Goal: Information Seeking & Learning: Learn about a topic

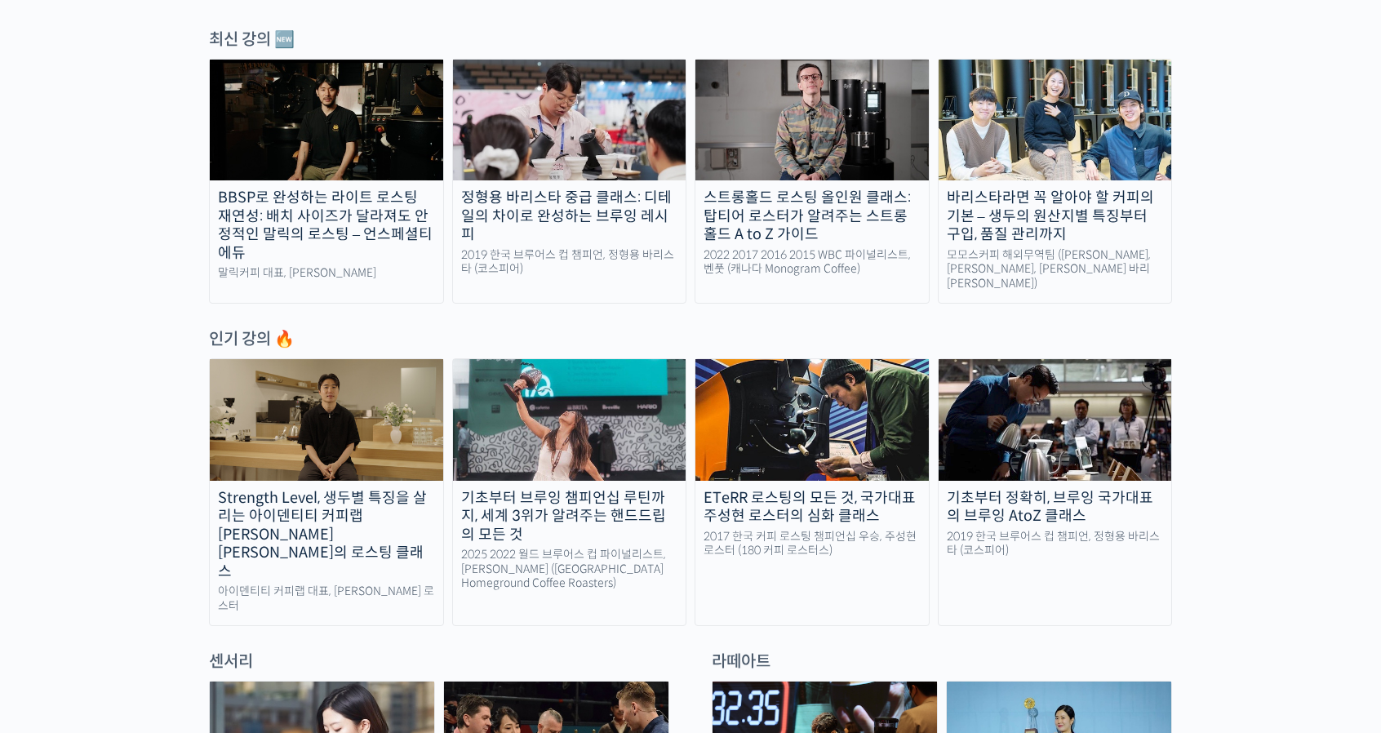
scroll to position [653, 0]
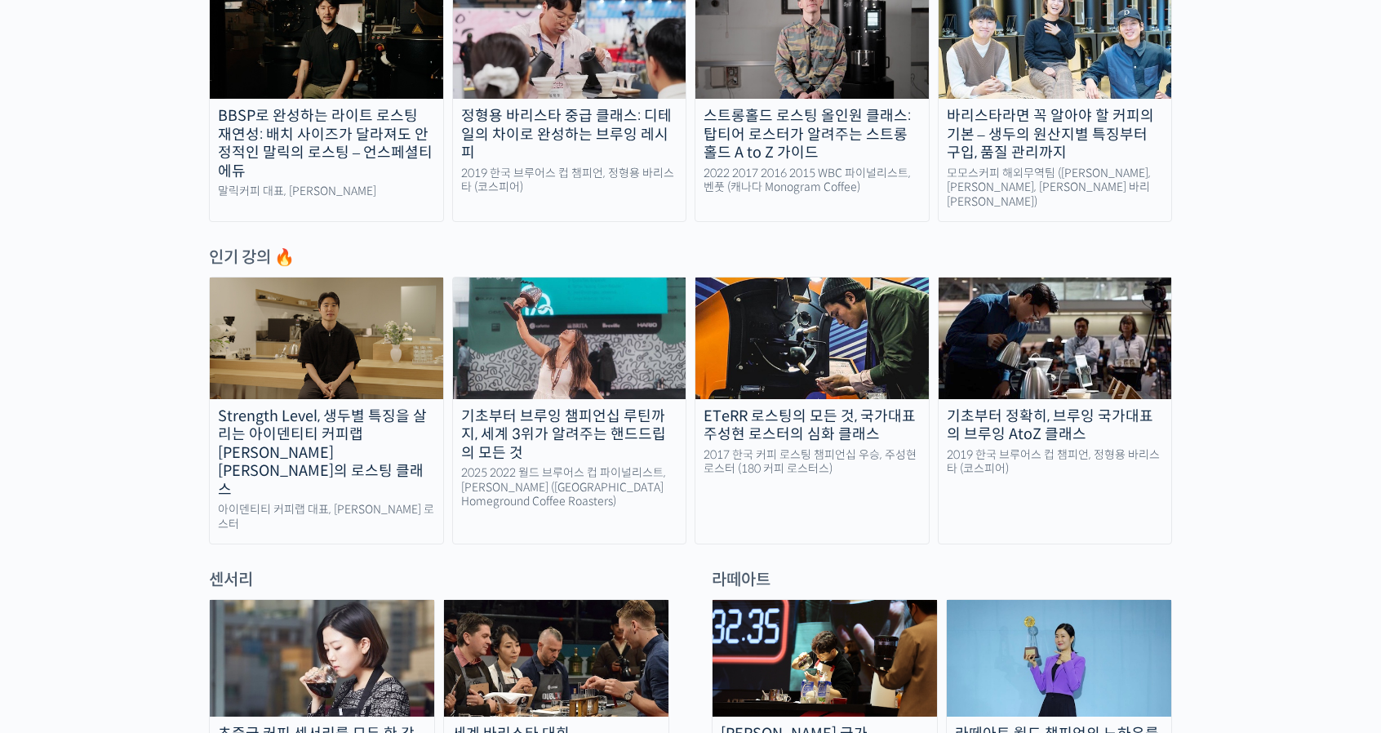
click at [1100, 433] on div "기초부터 정확히, 브루잉 국가대표의 브루잉 AtoZ 클래스" at bounding box center [1055, 425] width 233 height 37
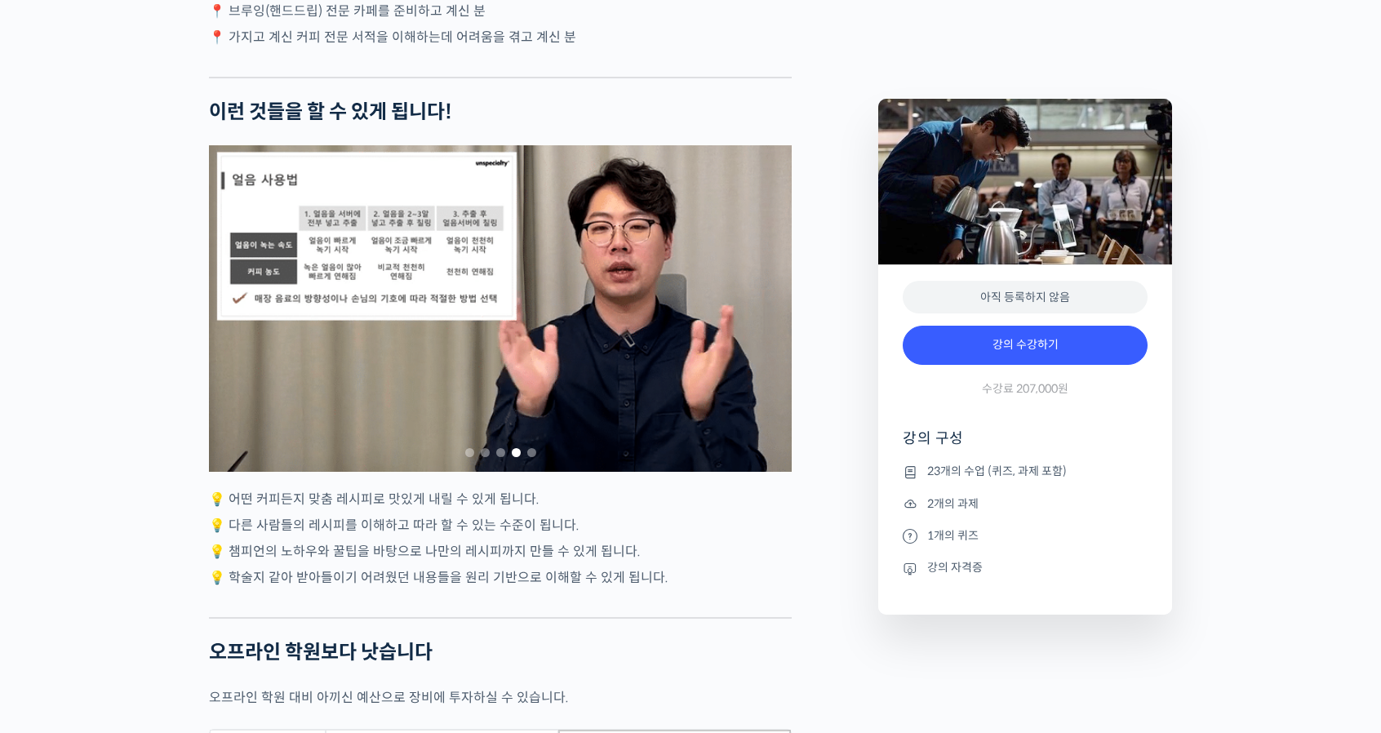
scroll to position [4897, 0]
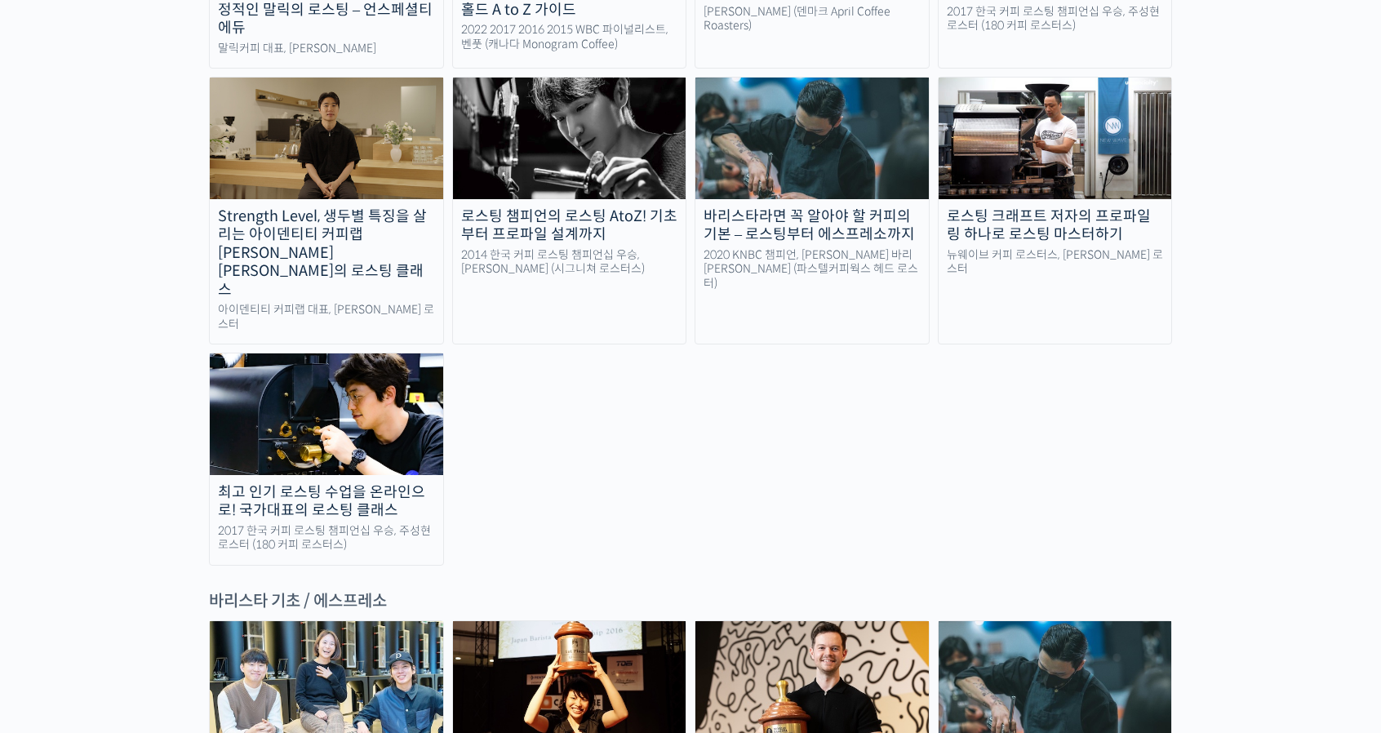
scroll to position [1877, 0]
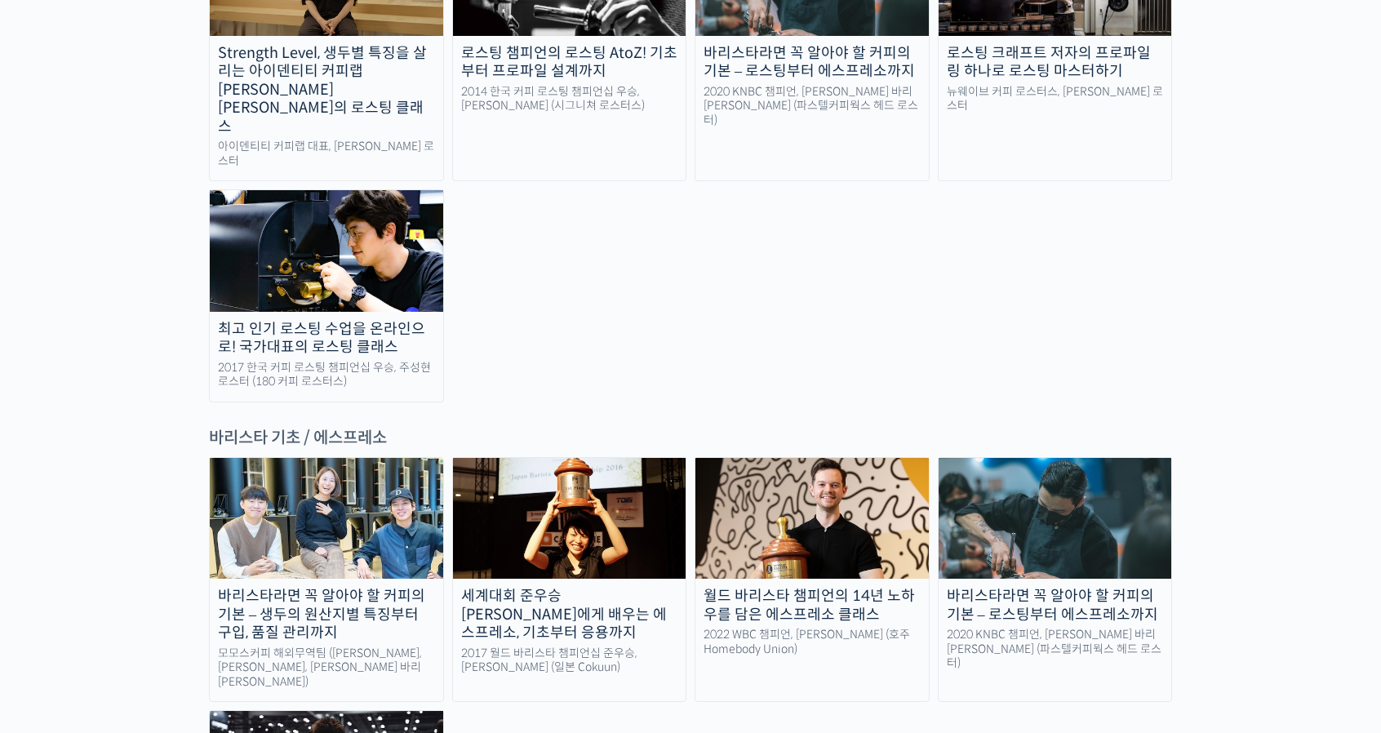
click at [343, 587] on div "바리스타라면 꼭 알아야 할 커피의 기본 – 생두의 원산지별 특징부터 구입, 품질 관리까지" at bounding box center [326, 615] width 233 height 56
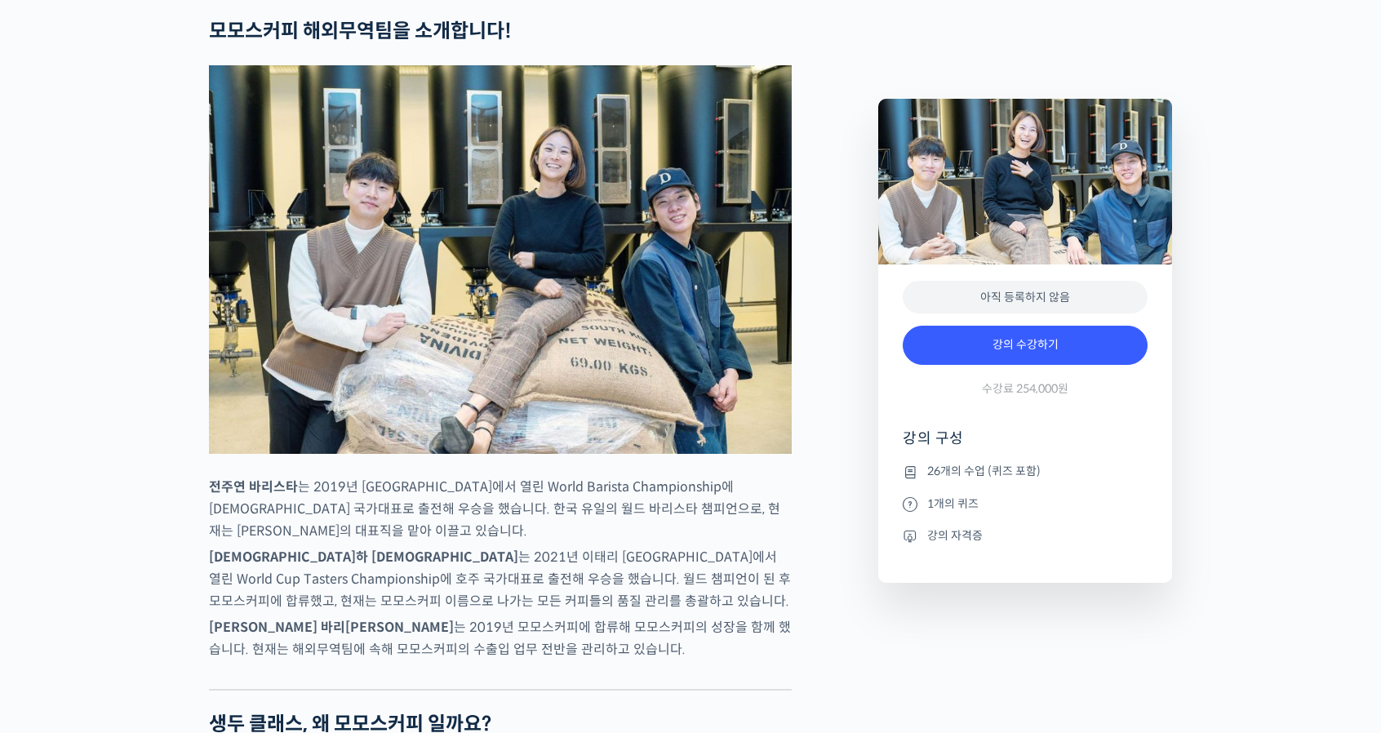
scroll to position [735, 0]
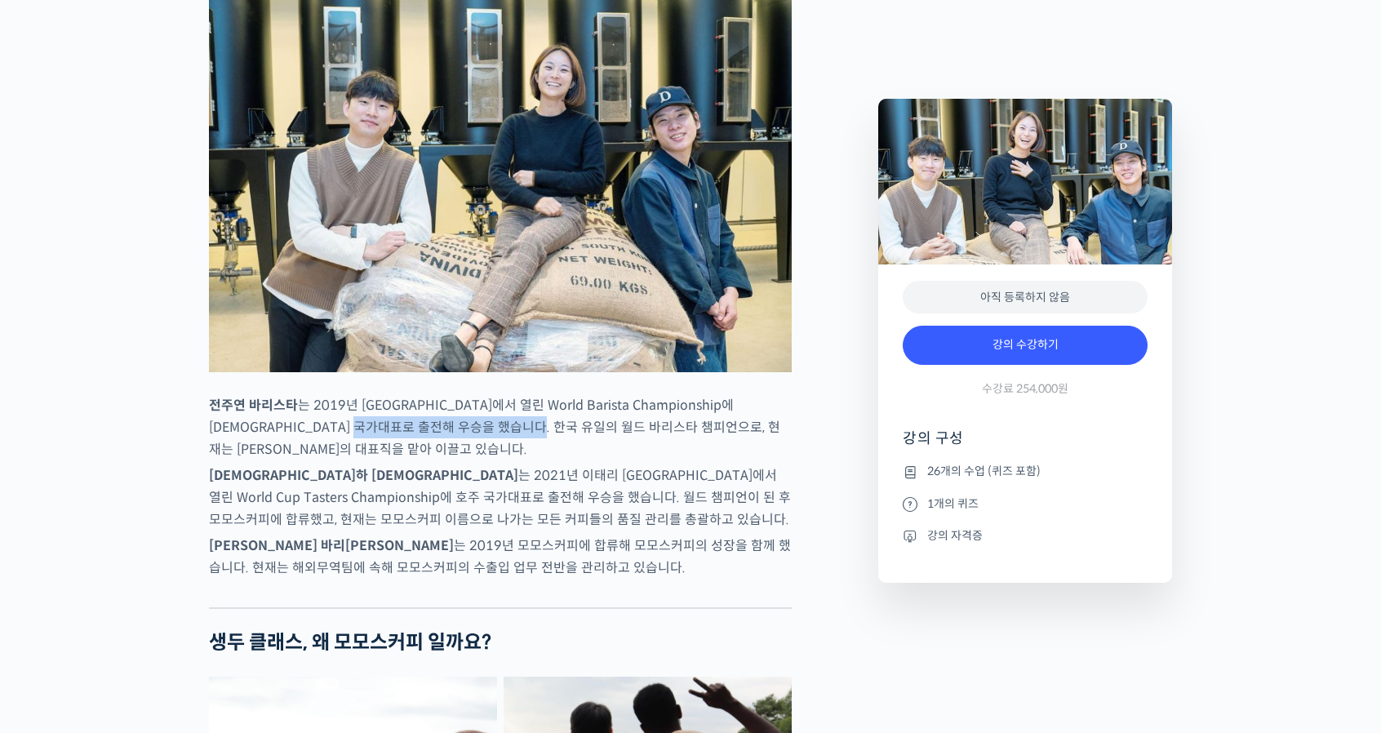
drag, startPoint x: 370, startPoint y: 487, endPoint x: 543, endPoint y: 478, distance: 173.3
click at [543, 460] on p "전주연 바리스타 는 2019년 미국 보스턴에서 열린 World Barista Championship에 한국 국가대표로 출전해 우승을 했습니다.…" at bounding box center [500, 427] width 583 height 66
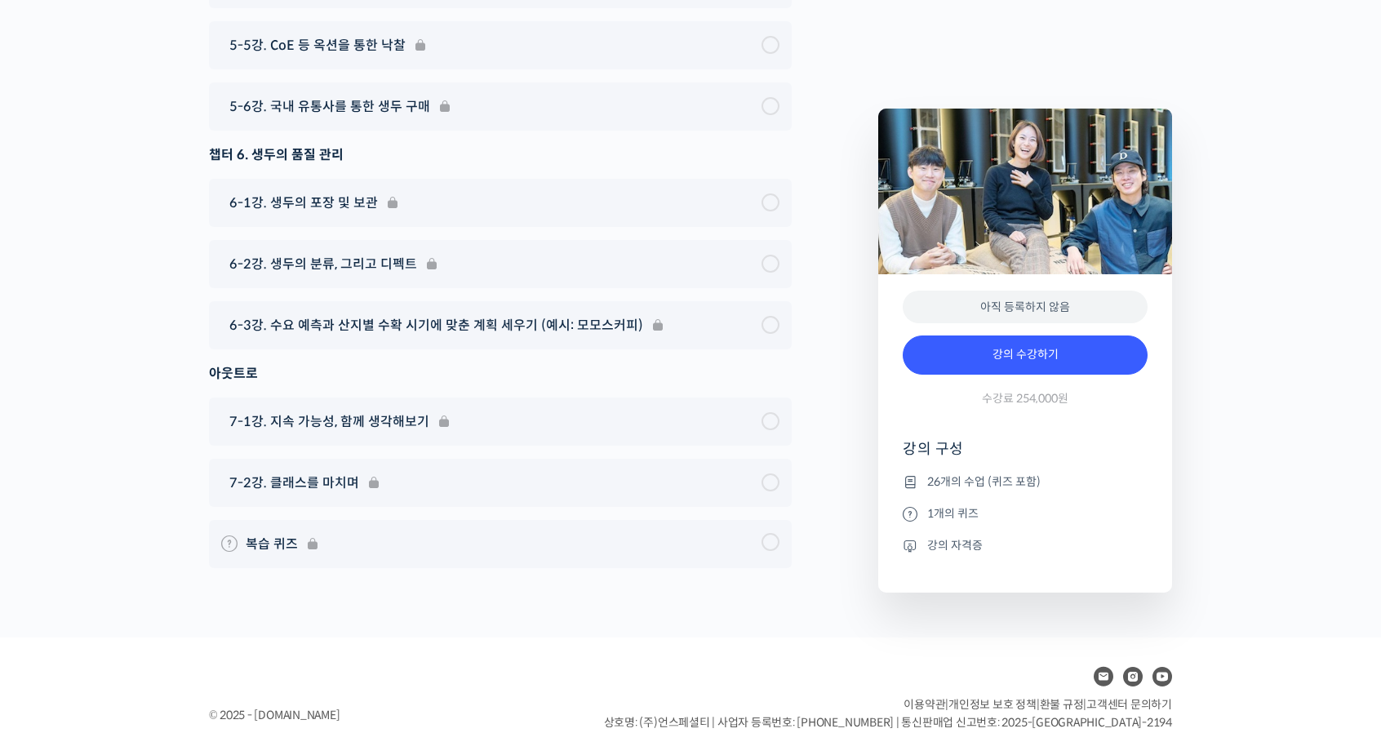
scroll to position [9407, 0]
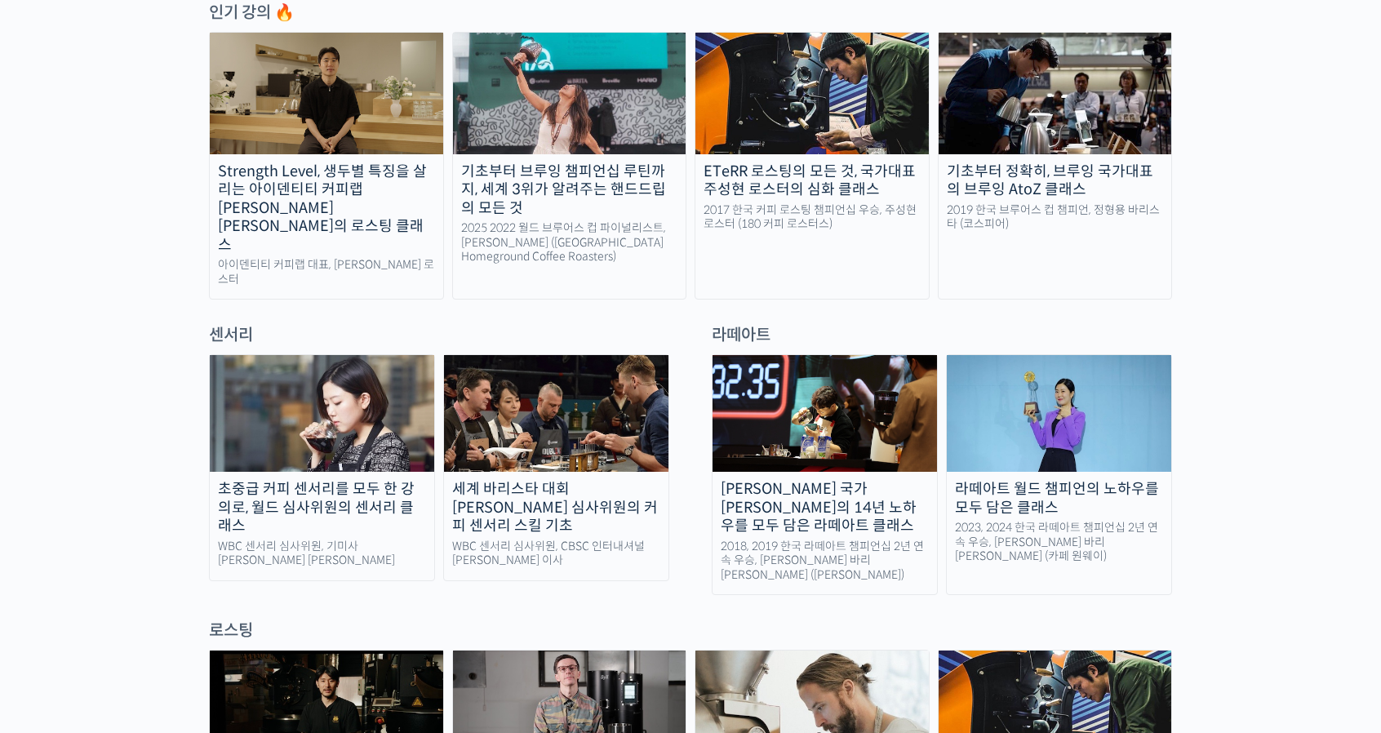
scroll to position [1061, 0]
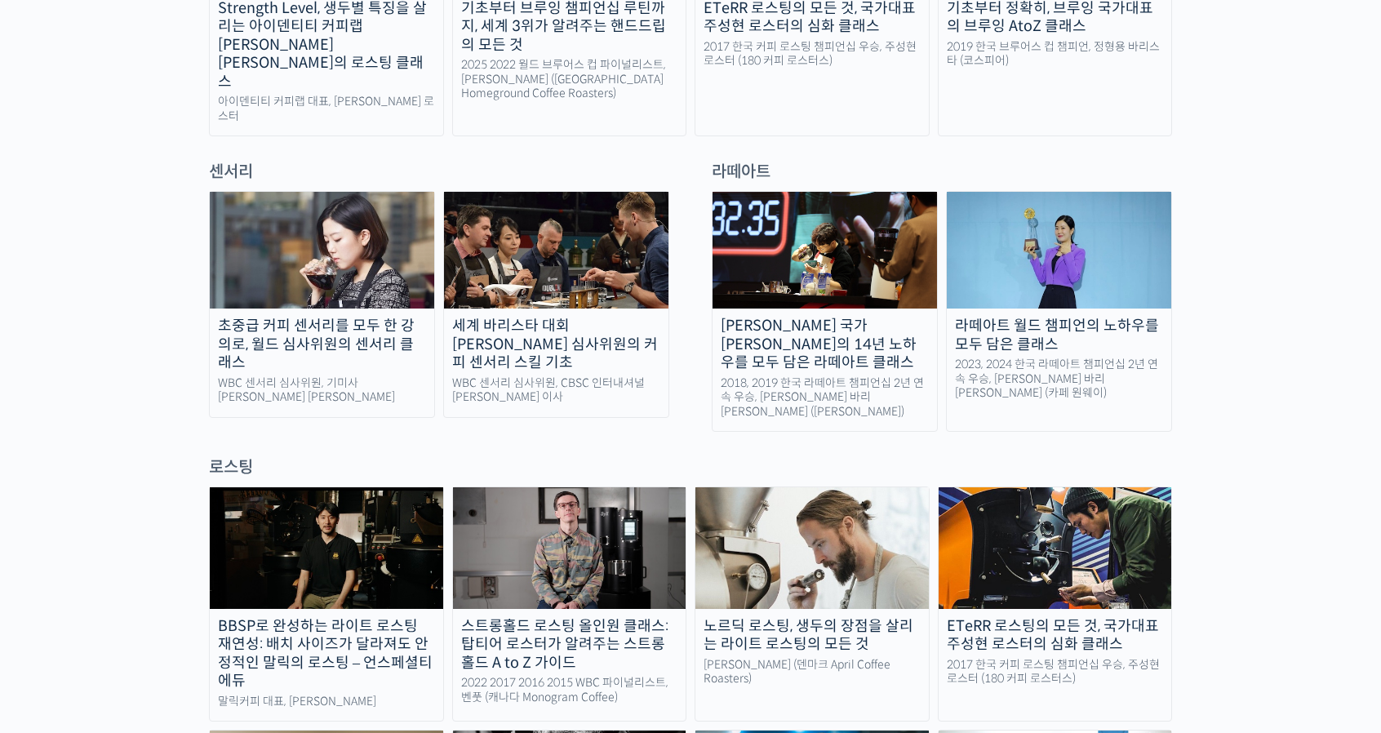
click at [1106, 357] on div "2023, 2024 한국 라떼아트 챔피언십 2년 연속 우승, 이지유 바리스타 (카페 원웨이)" at bounding box center [1059, 378] width 224 height 43
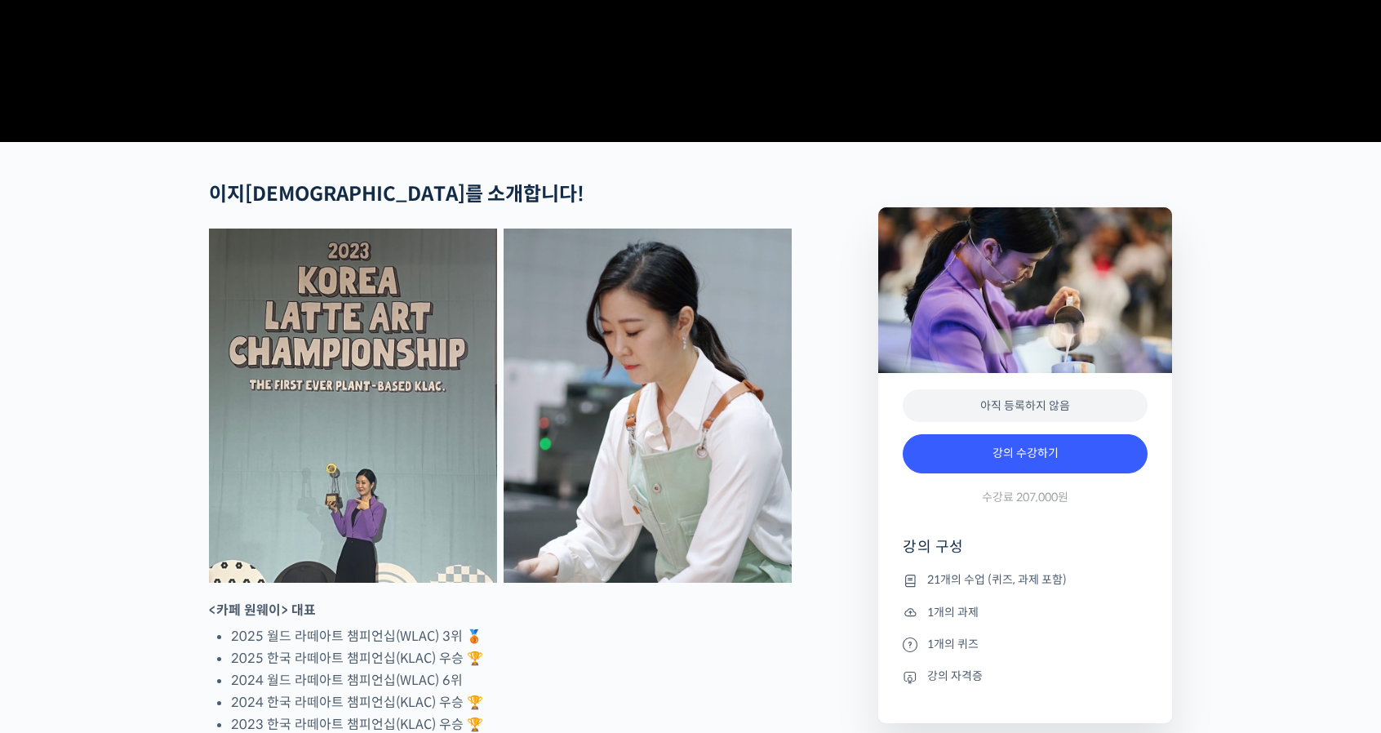
scroll to position [653, 0]
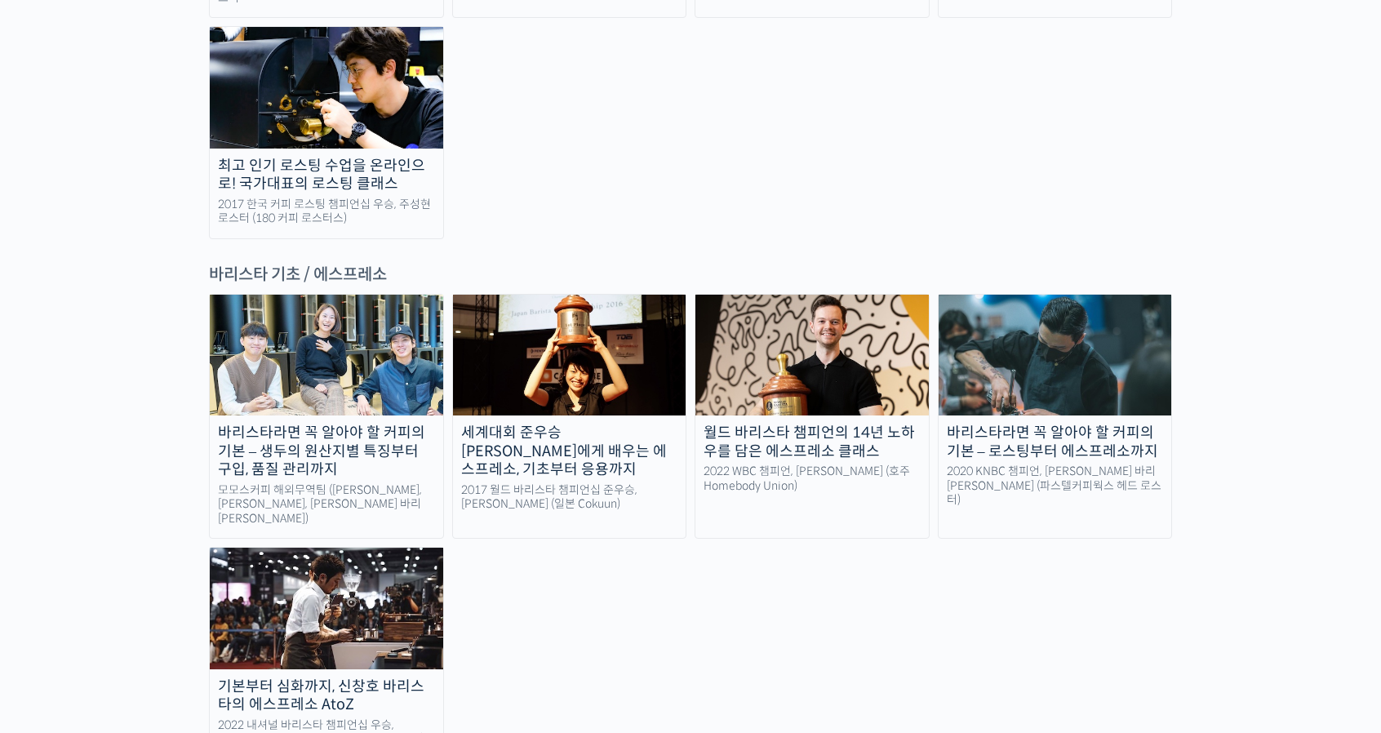
scroll to position [2122, 0]
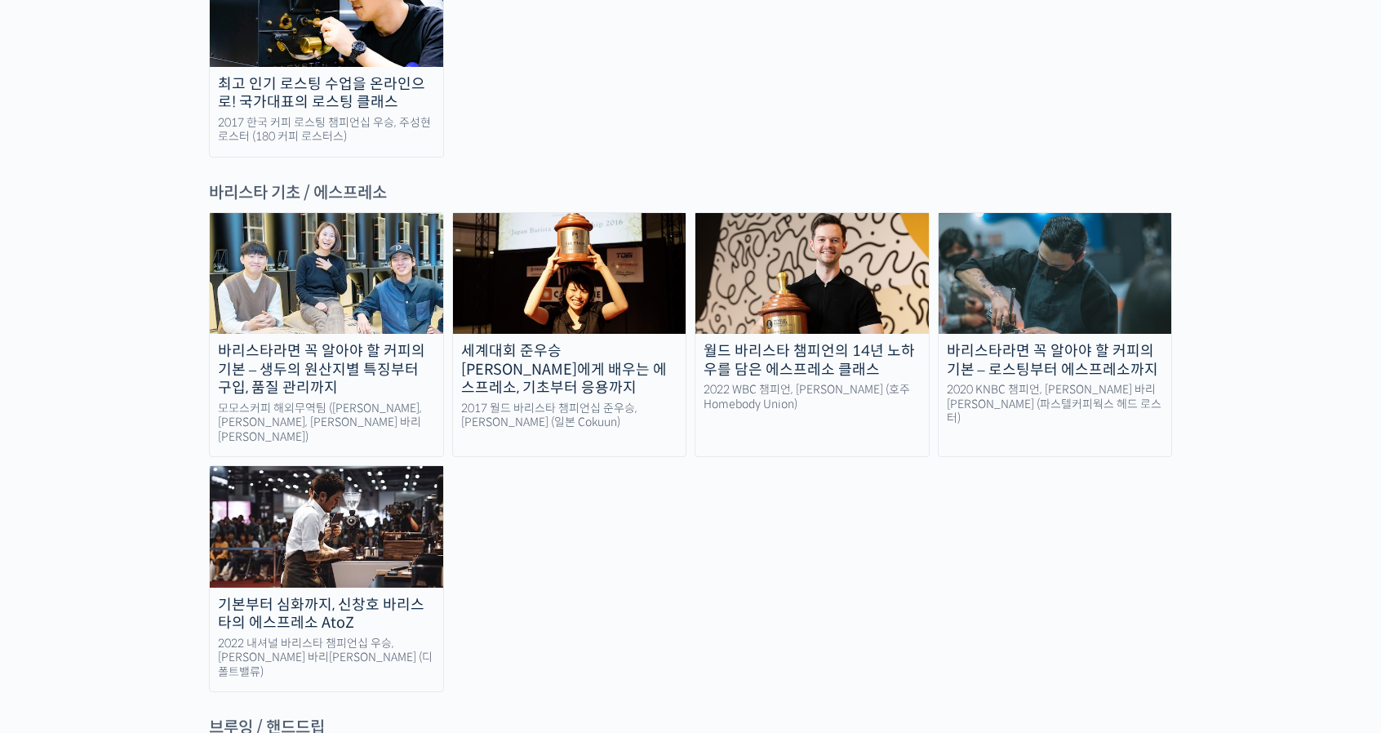
click at [331, 213] on img at bounding box center [326, 273] width 233 height 121
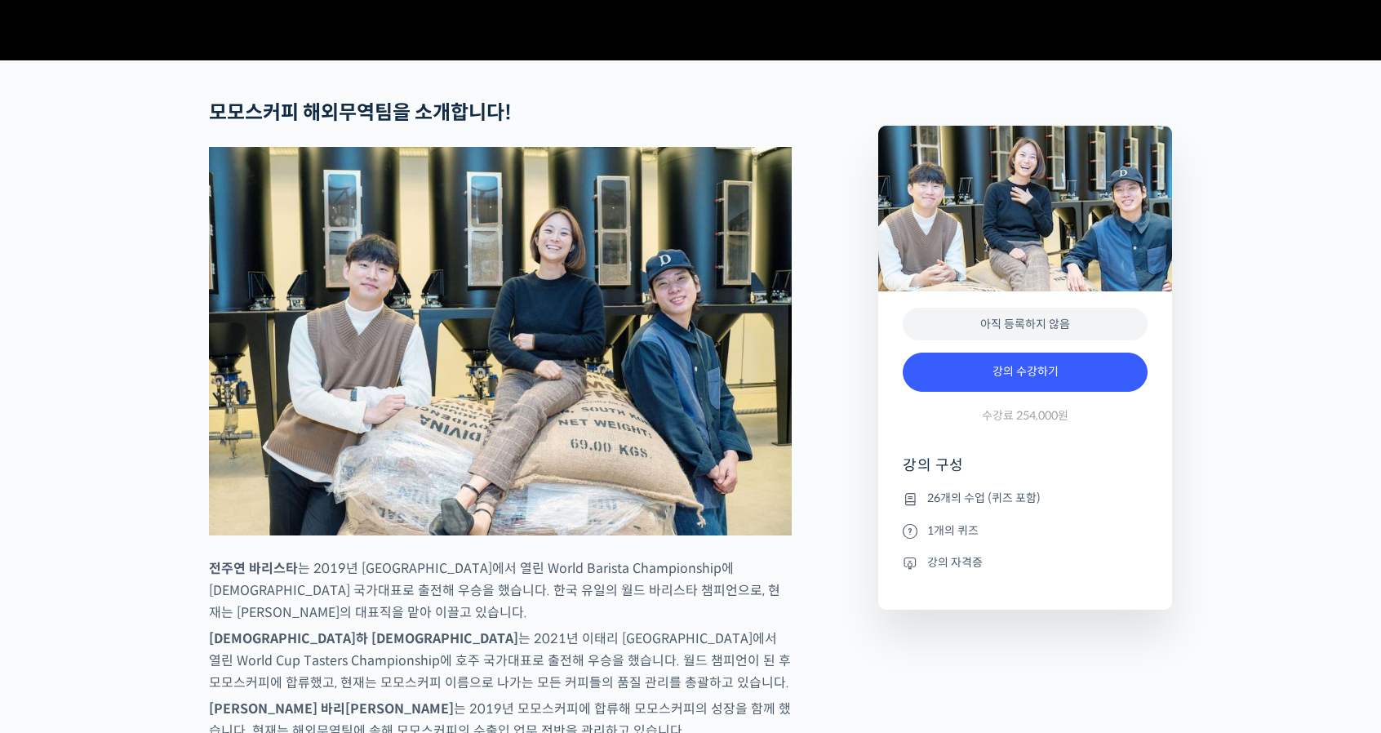
scroll to position [816, 0]
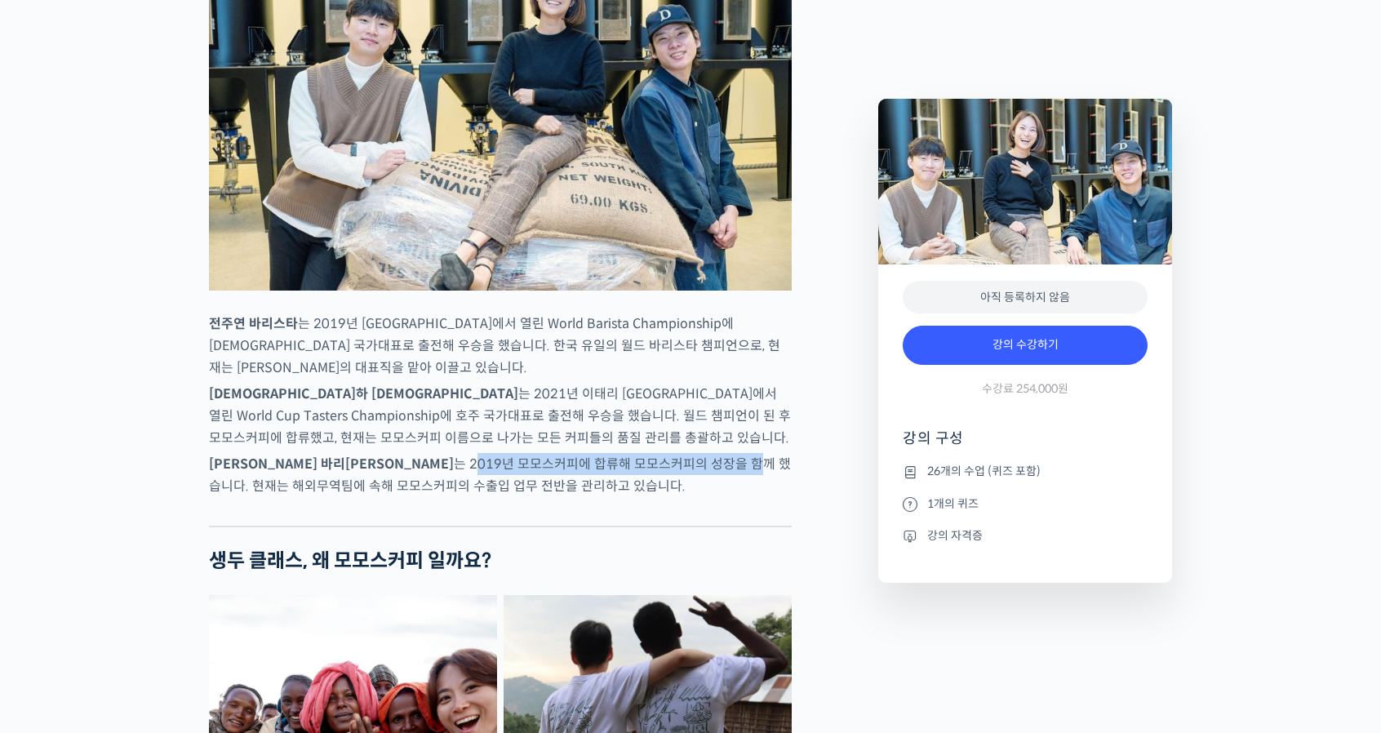
drag, startPoint x: 322, startPoint y: 525, endPoint x: 595, endPoint y: 525, distance: 273.4
click at [595, 497] on p "김한중 바리스타 는 2019년 모모스커피에 합류해 모모스커피의 성장을 함께 했습니다. 현재는 해외무역팀에 속해 모모스커피의 수출입 업무 전반을…" at bounding box center [500, 475] width 583 height 44
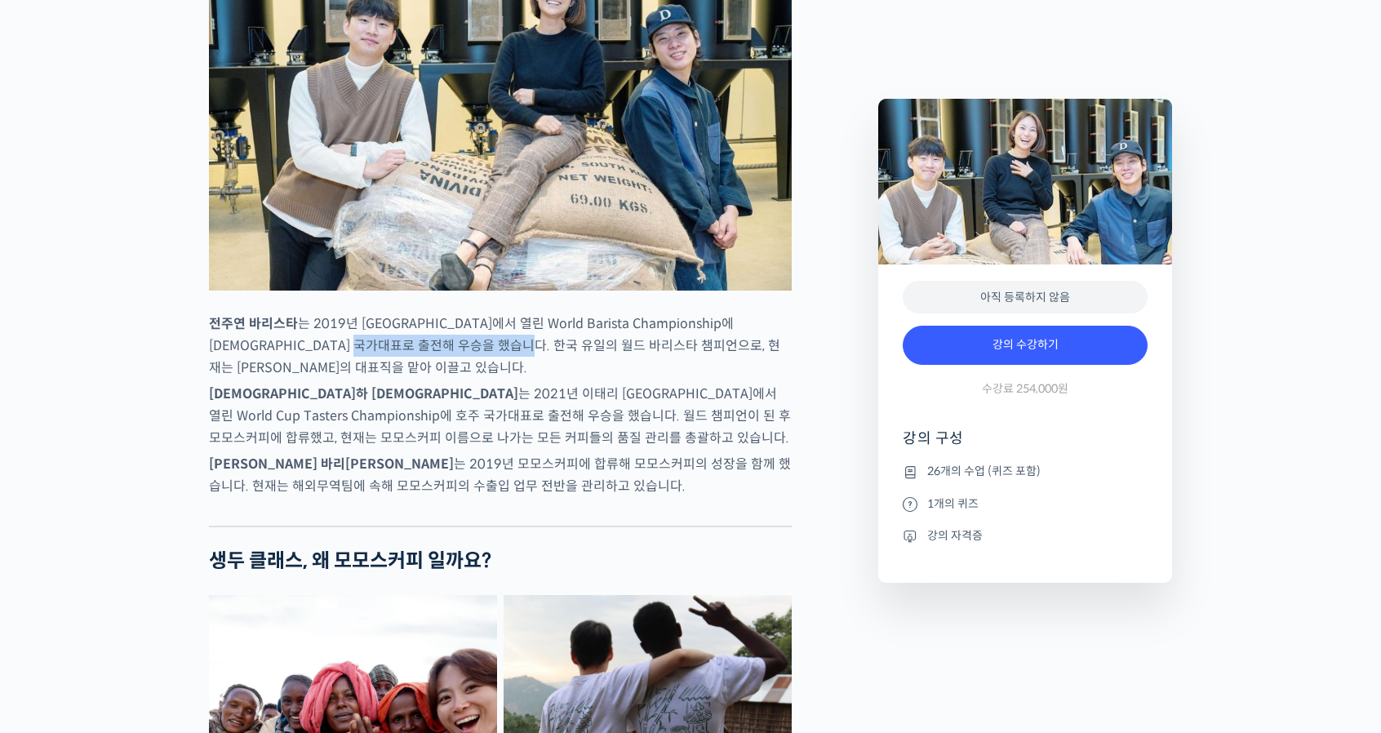
drag, startPoint x: 372, startPoint y: 406, endPoint x: 536, endPoint y: 406, distance: 164.1
click at [536, 379] on p "전주연 바리스타 는 2019년 미국 보스턴에서 열린 World Barista Championship에 한국 국가대표로 출전해 우승을 했습니다.…" at bounding box center [500, 346] width 583 height 66
drag, startPoint x: 219, startPoint y: 380, endPoint x: 385, endPoint y: 384, distance: 166.6
click at [385, 379] on p "전주연 바리스타 는 2019년 미국 보스턴에서 열린 World Barista Championship에 한국 국가대표로 출전해 우승을 했습니다.…" at bounding box center [500, 346] width 583 height 66
click at [363, 379] on p "전주연 바리스타 는 2019년 미국 보스턴에서 열린 World Barista Championship에 한국 국가대표로 출전해 우승을 했습니다.…" at bounding box center [500, 346] width 583 height 66
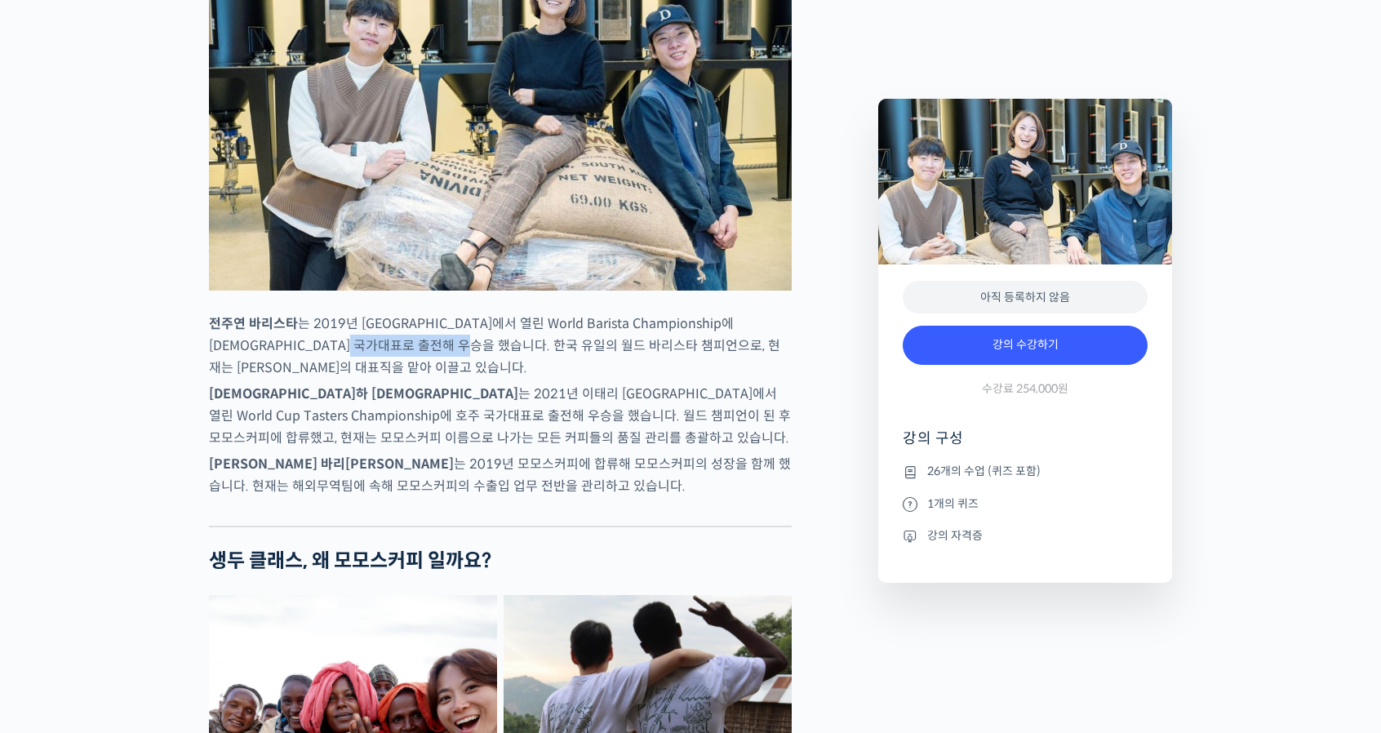
drag, startPoint x: 364, startPoint y: 402, endPoint x: 481, endPoint y: 411, distance: 117.1
click at [481, 379] on p "전주연 바리스타 는 2019년 미국 보스턴에서 열린 World Barista Championship에 한국 국가대표로 출전해 우승을 했습니다.…" at bounding box center [500, 346] width 583 height 66
click at [501, 379] on p "전주연 바리스타 는 2019년 미국 보스턴에서 열린 World Barista Championship에 한국 국가대표로 출전해 우승을 했습니다.…" at bounding box center [500, 346] width 583 height 66
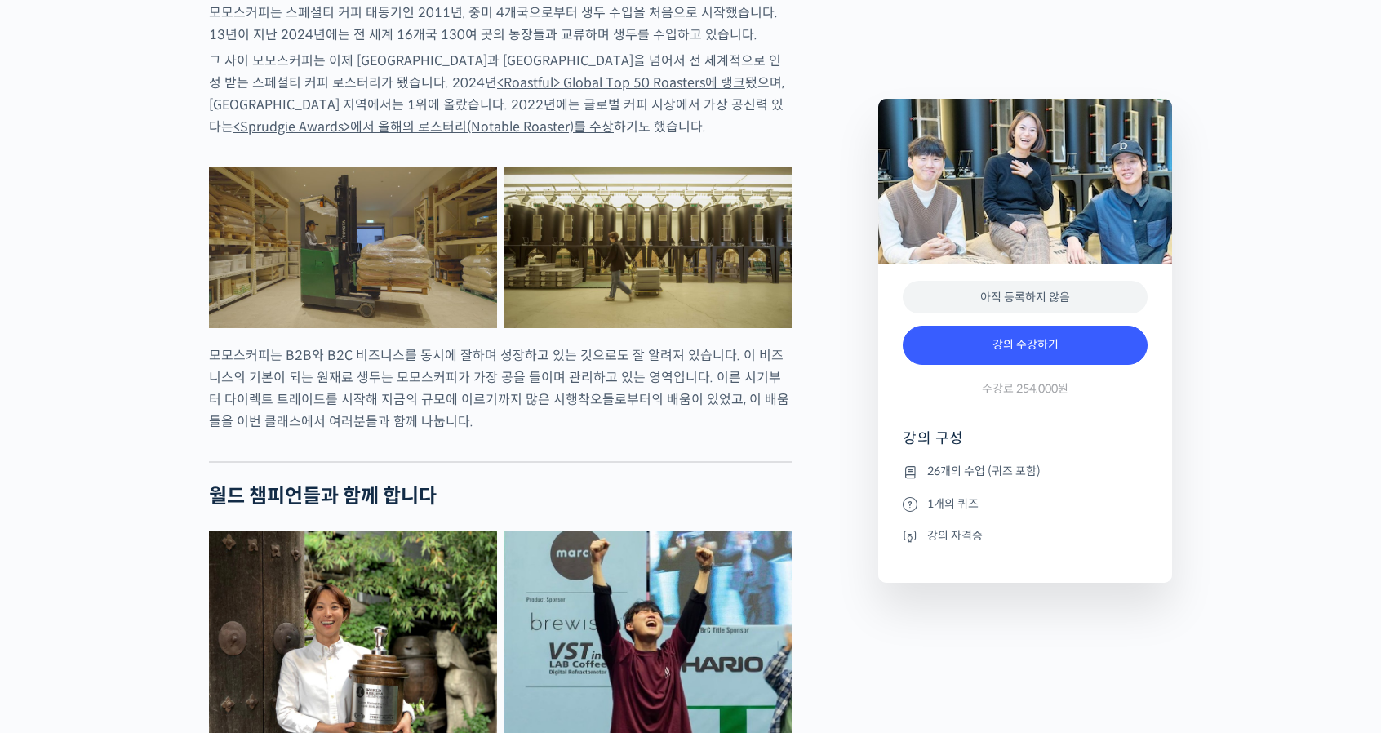
scroll to position [2041, 0]
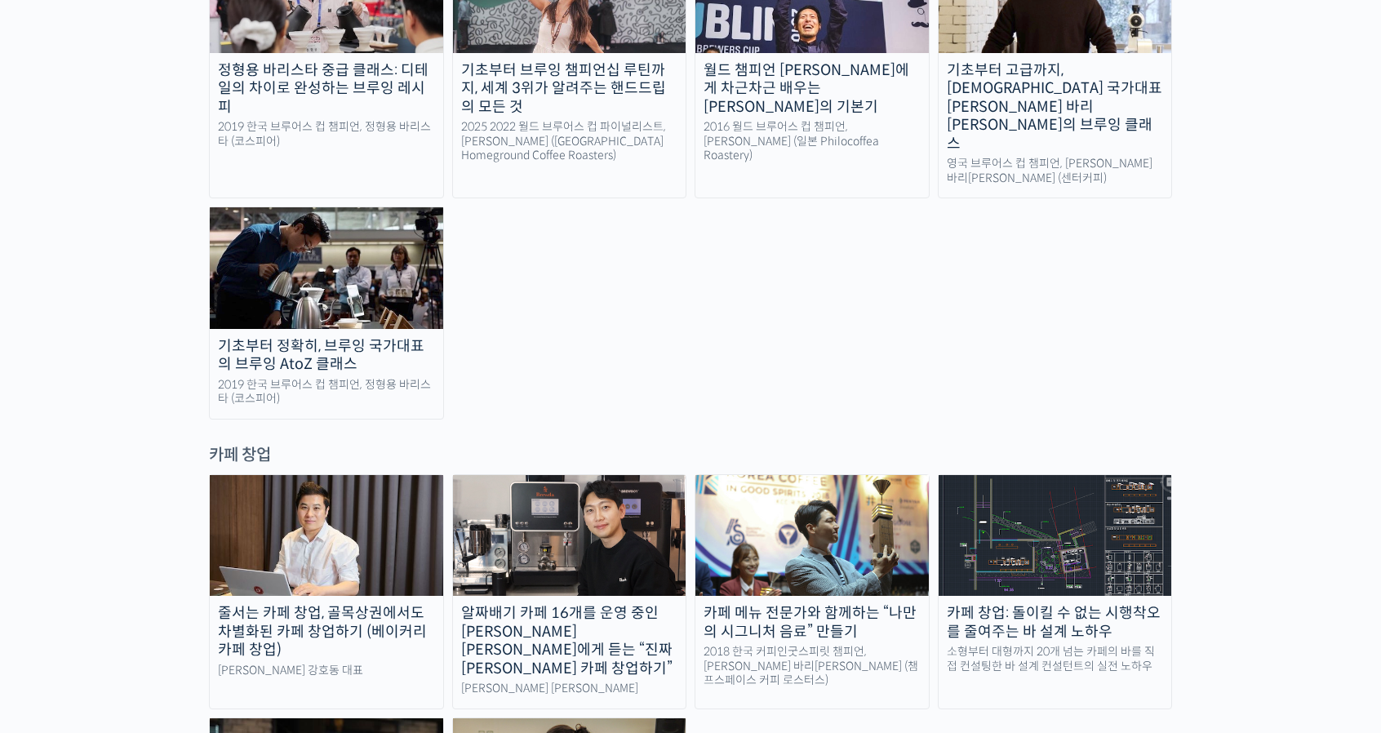
scroll to position [3020, 0]
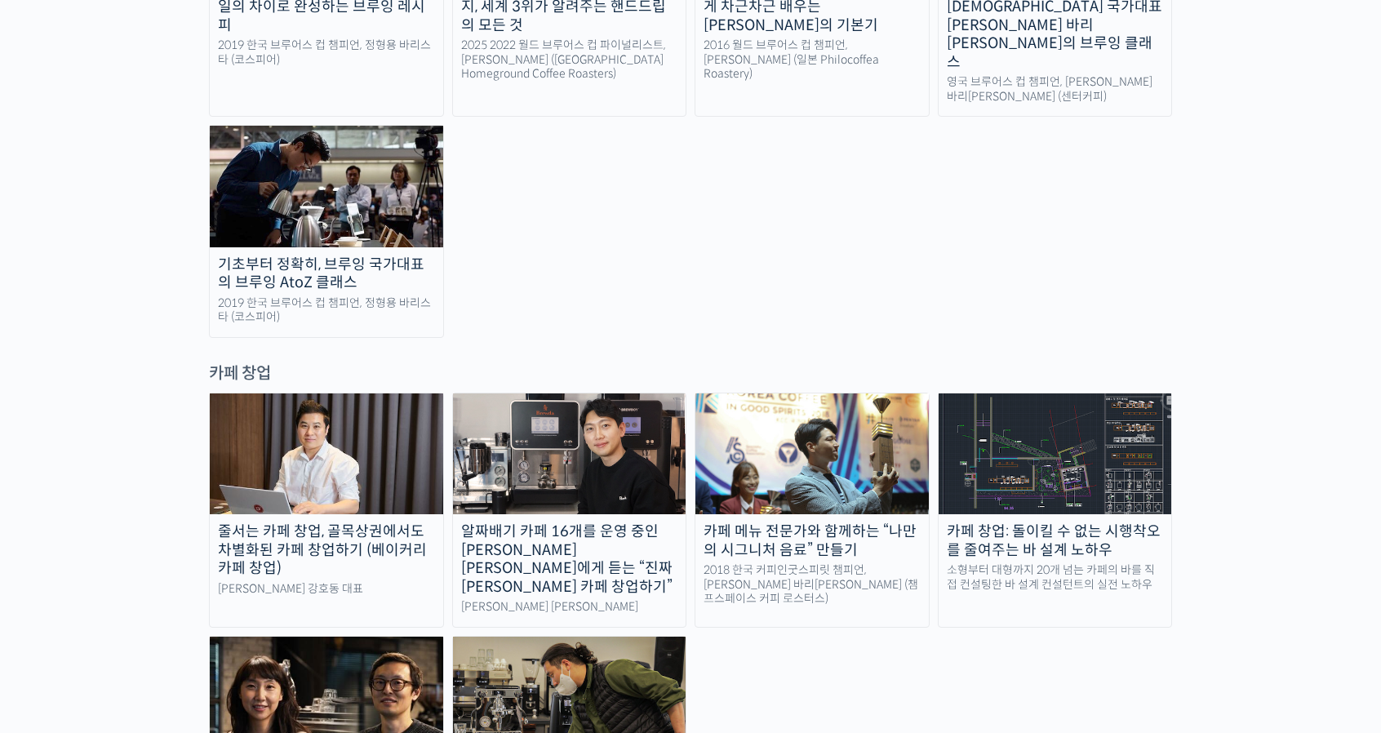
click at [416, 393] on img at bounding box center [326, 453] width 233 height 121
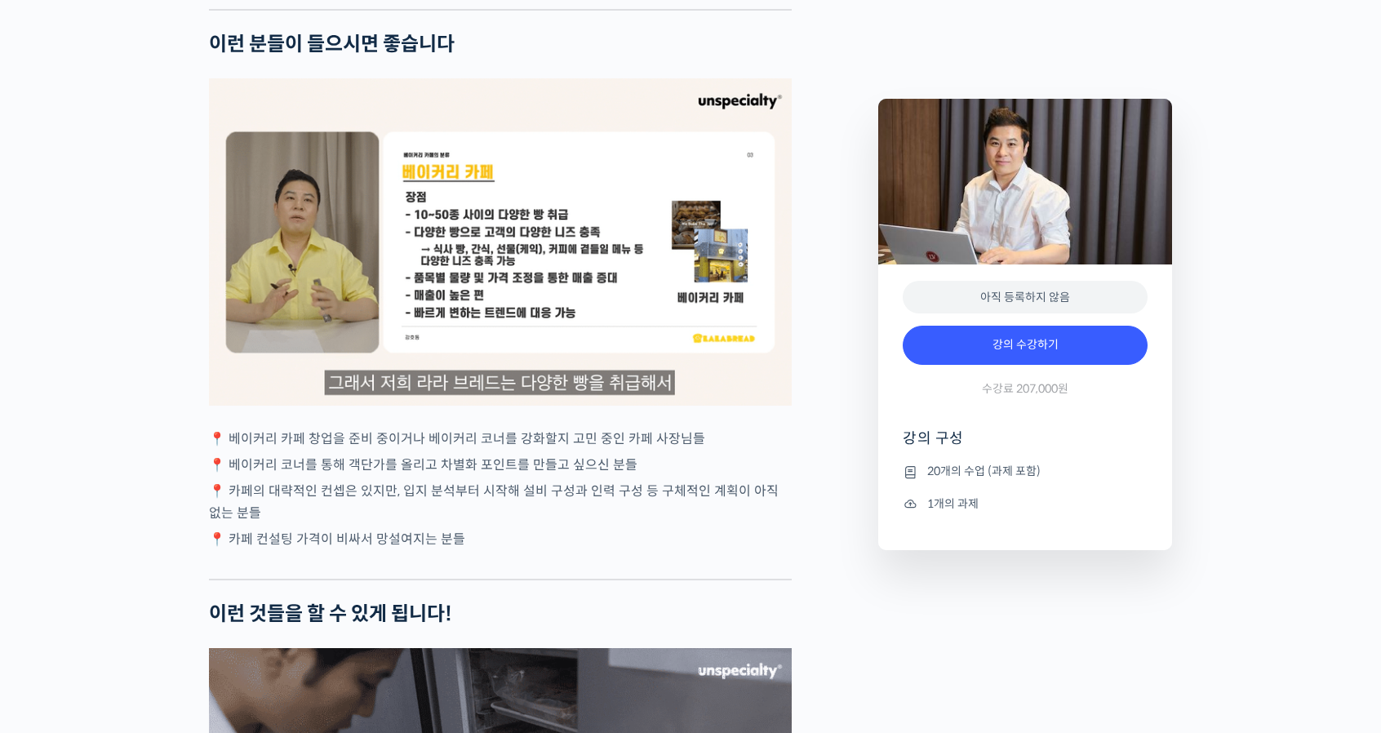
scroll to position [3265, 0]
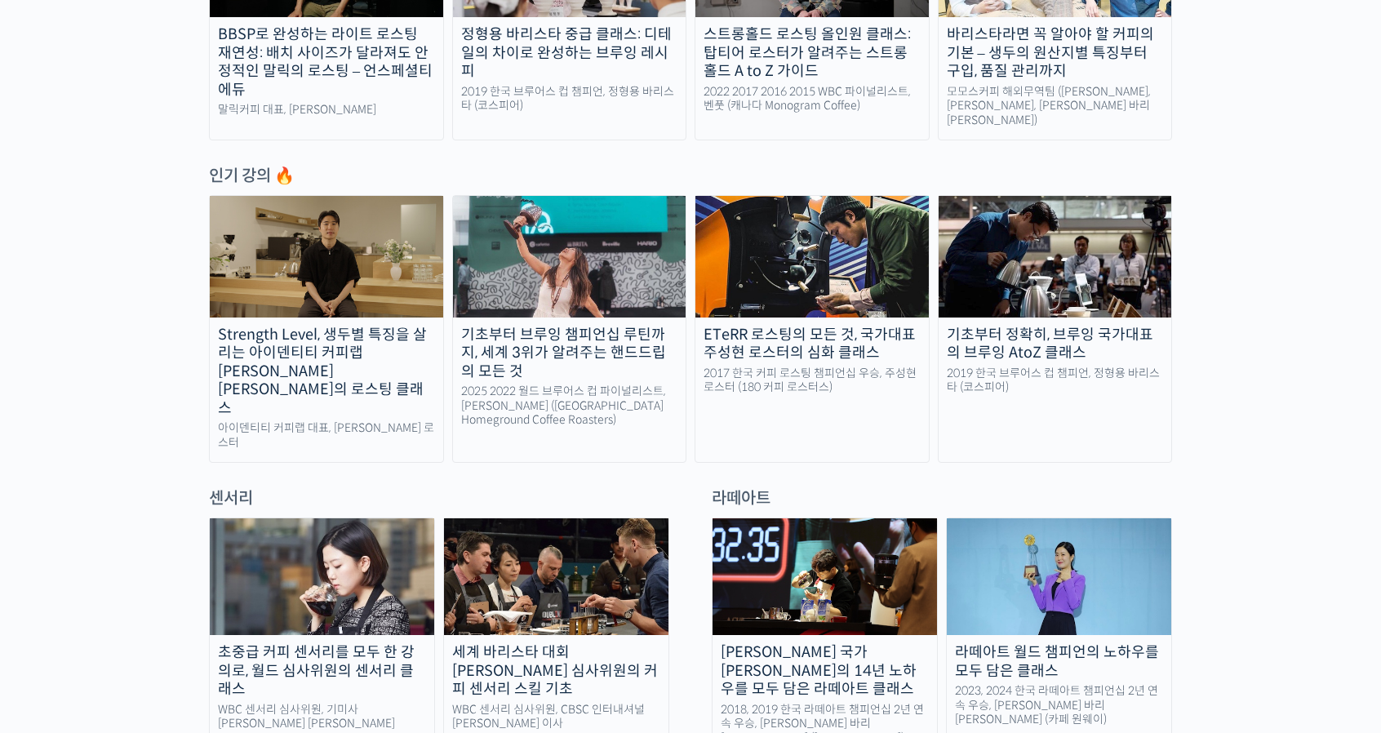
scroll to position [490, 0]
